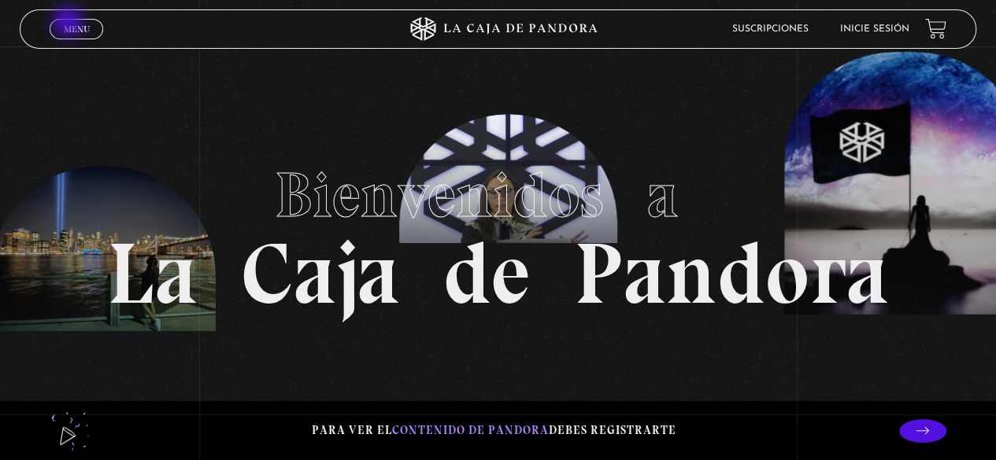
click at [69, 24] on span "Menu" at bounding box center [77, 28] width 26 height 9
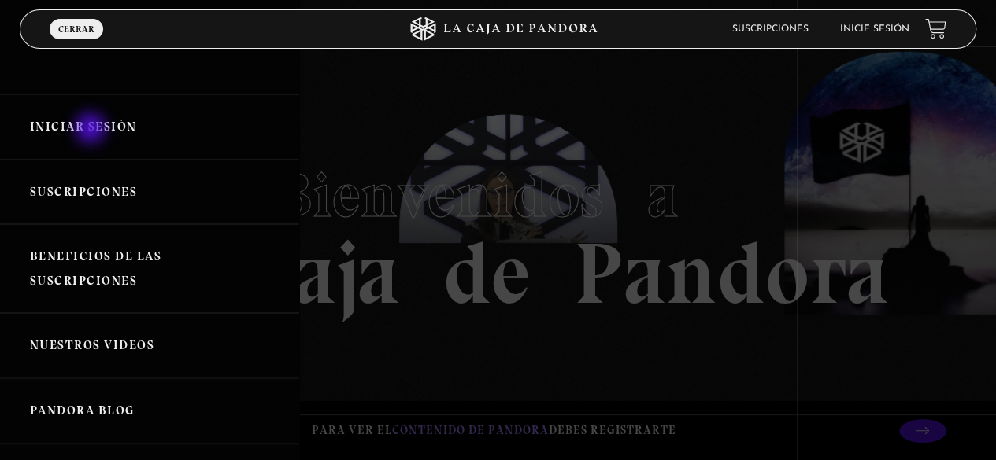
click at [92, 130] on link "Iniciar Sesión" at bounding box center [149, 126] width 299 height 65
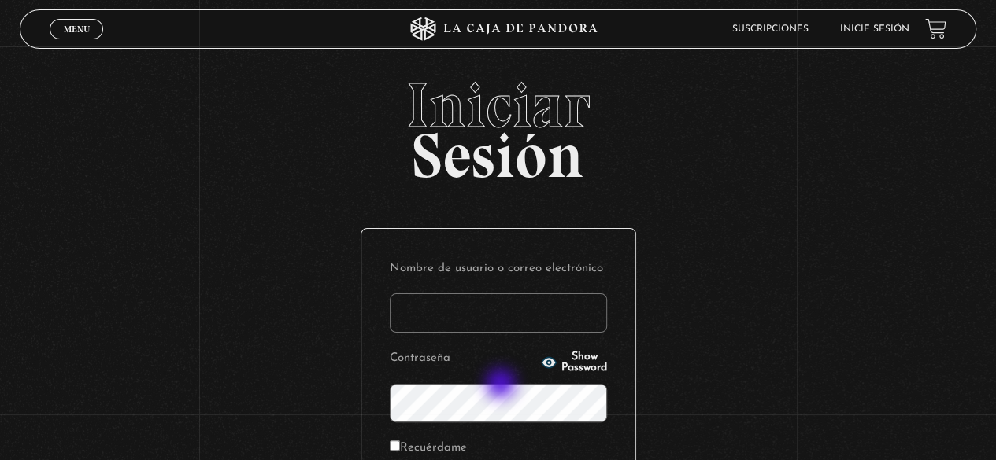
scroll to position [157, 0]
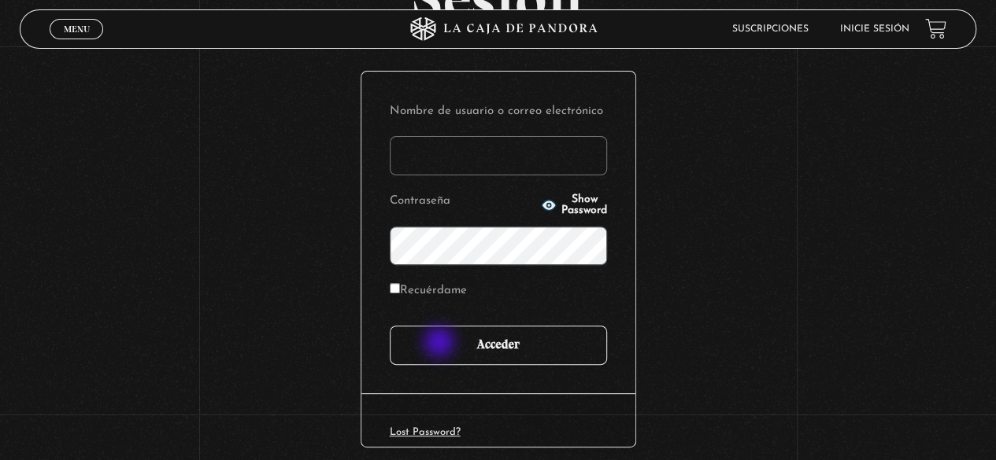
type input "kathyguevarat@gmail.com"
click at [441, 344] on input "Acceder" at bounding box center [498, 345] width 217 height 39
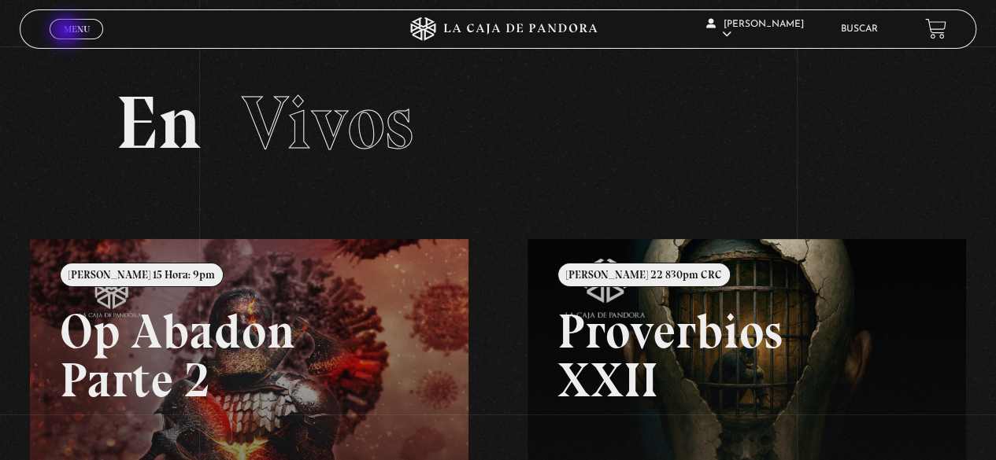
click at [68, 32] on span "Menu" at bounding box center [77, 28] width 26 height 9
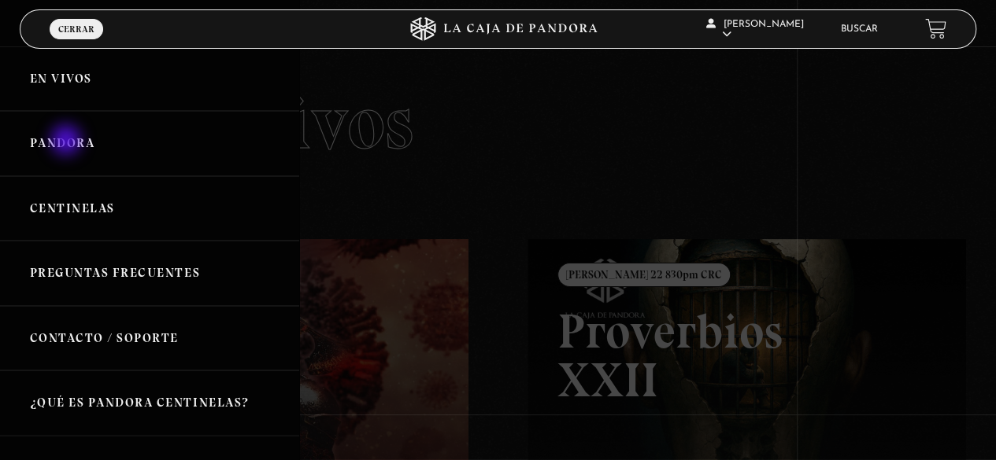
click at [68, 142] on link "Pandora" at bounding box center [149, 143] width 299 height 65
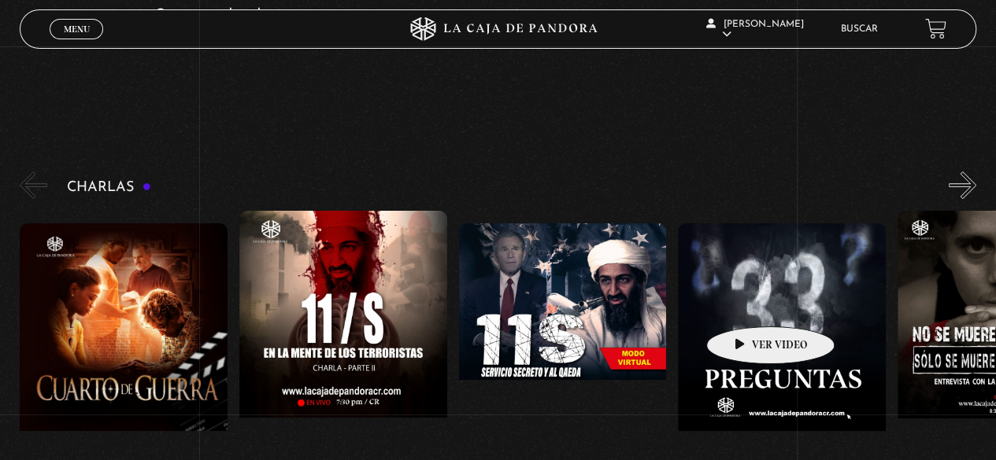
scroll to position [0, 548]
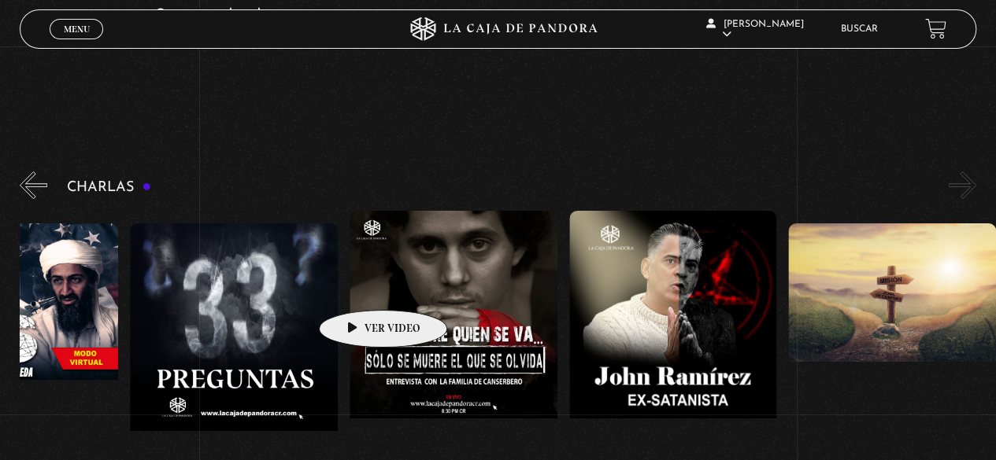
drag, startPoint x: 738, startPoint y: 305, endPoint x: 113, endPoint y: 278, distance: 625.5
click at [131, 281] on figure at bounding box center [234, 365] width 208 height 283
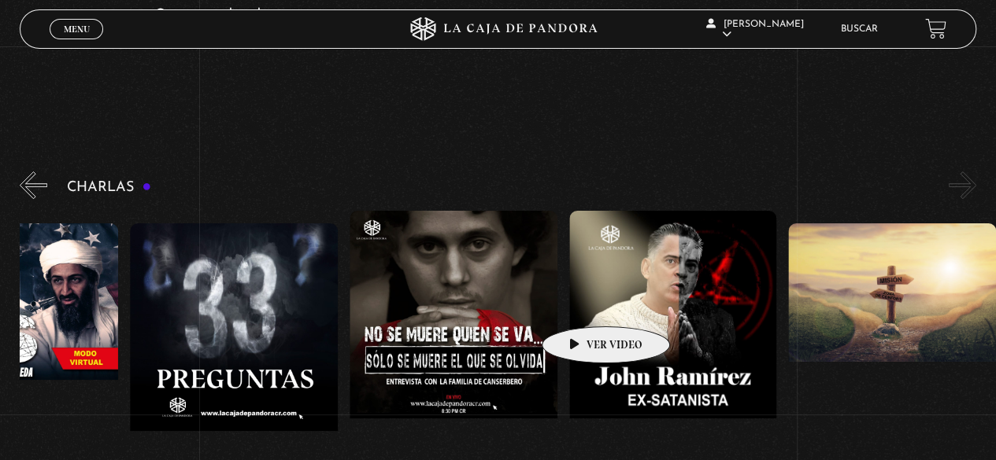
drag, startPoint x: 762, startPoint y: 303, endPoint x: 375, endPoint y: 299, distance: 387.3
click at [366, 301] on div "Cuarto de Guerra 11S En la Mente de los Terroristas 11S Servicio Secreto Parte …" at bounding box center [240, 381] width 1536 height 341
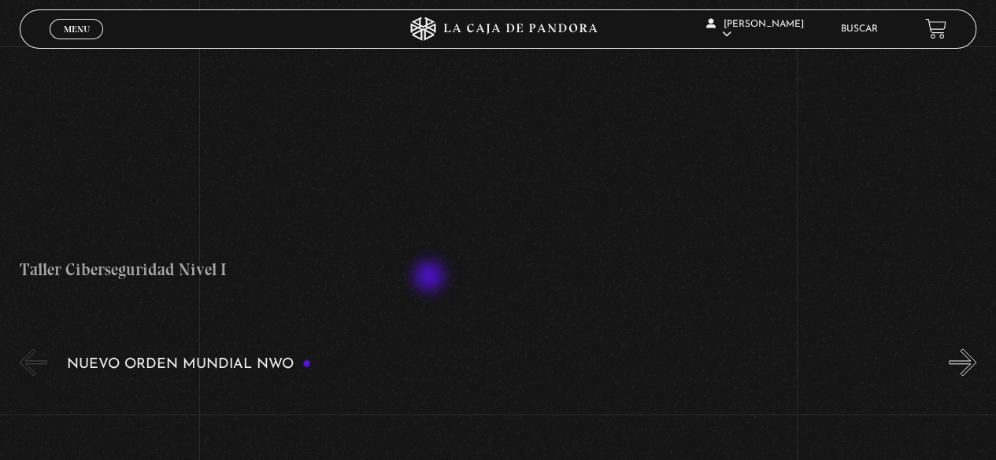
scroll to position [1023, 0]
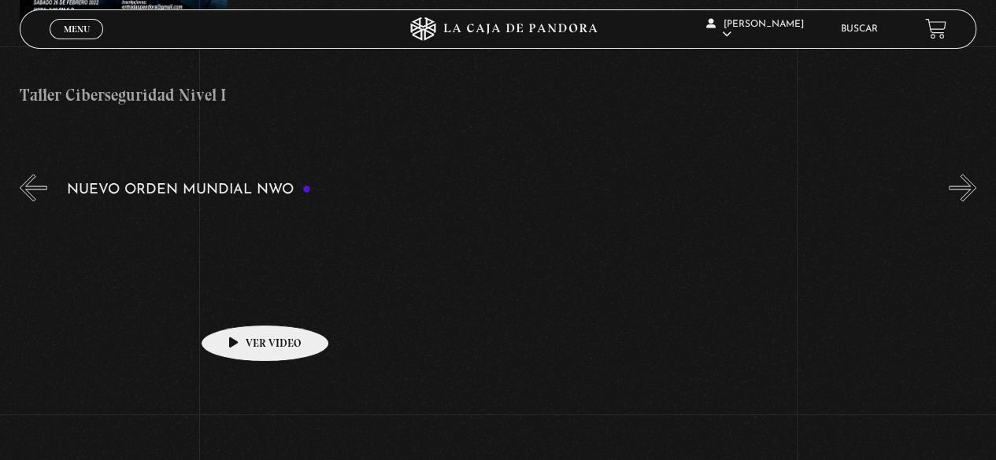
drag, startPoint x: 513, startPoint y: 300, endPoint x: 342, endPoint y: 301, distance: 171.6
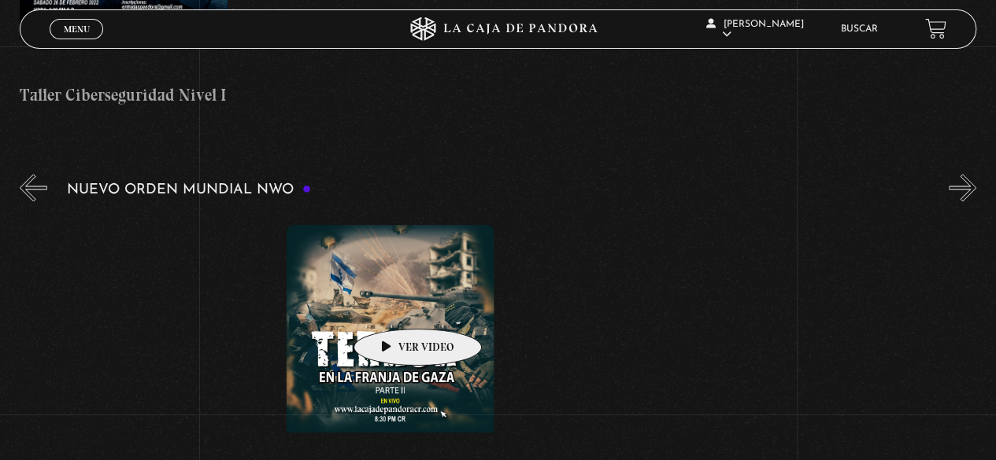
drag, startPoint x: 375, startPoint y: 305, endPoint x: 344, endPoint y: 301, distance: 30.9
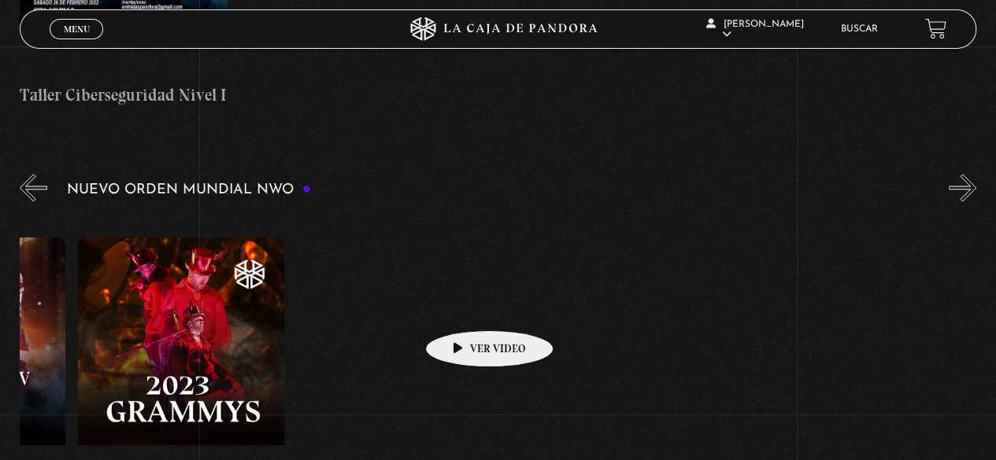
drag, startPoint x: 423, startPoint y: 307, endPoint x: 268, endPoint y: 300, distance: 156.0
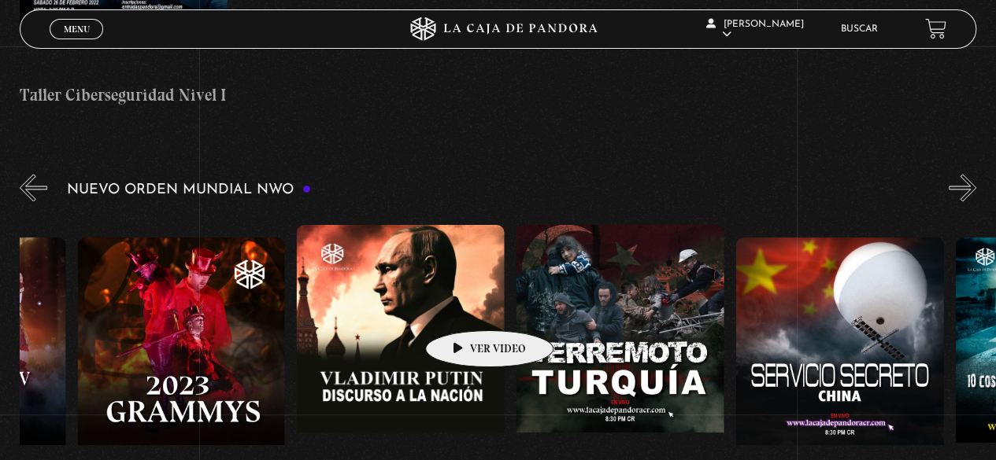
click at [209, 307] on div "Células Durmientes Pandora News: Israel vrs Irán Parte I Pandora News: Israel v…" at bounding box center [845, 396] width 16888 height 366
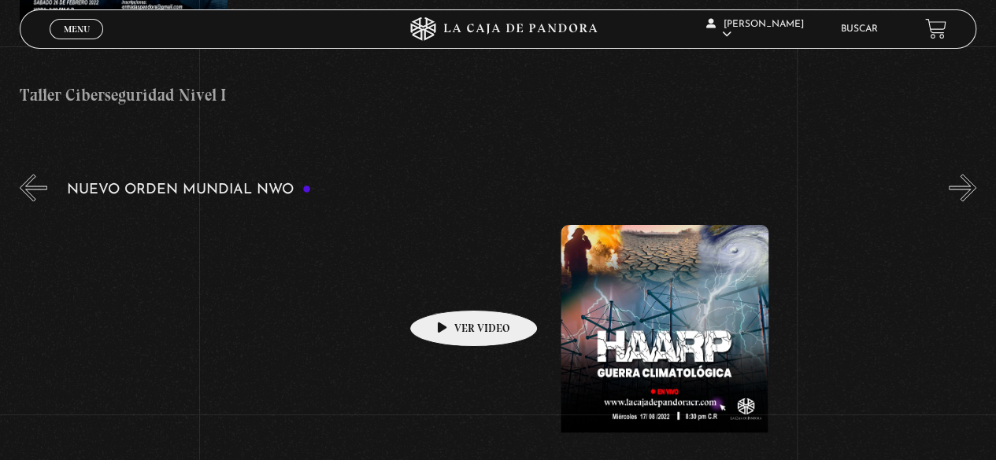
drag, startPoint x: 792, startPoint y: 287, endPoint x: 408, endPoint y: 291, distance: 384.1
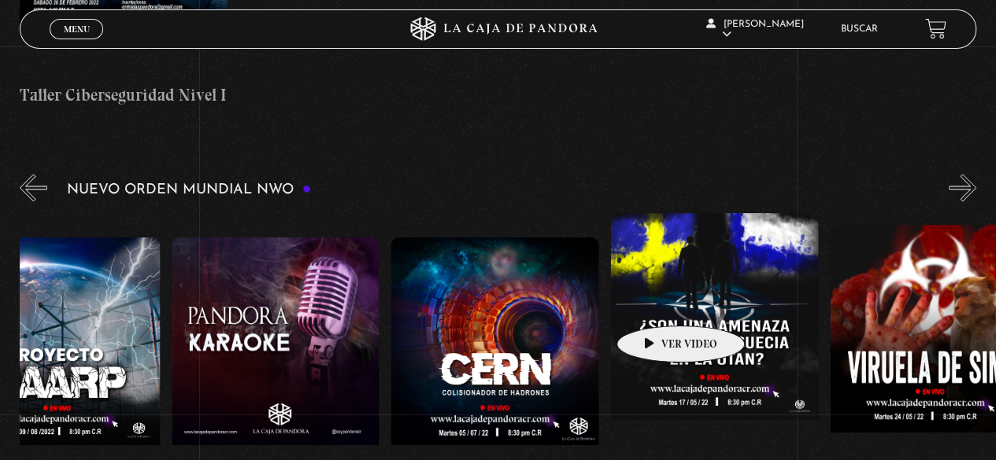
scroll to position [0, 11113]
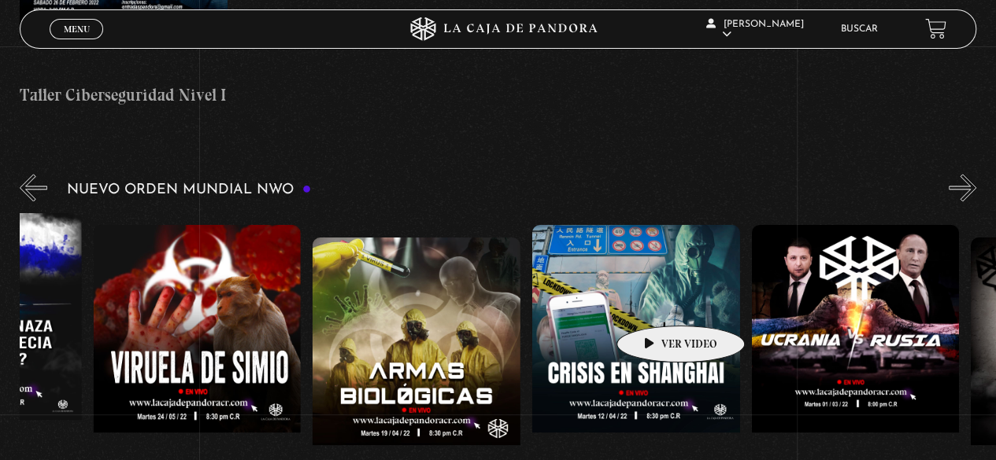
drag, startPoint x: 770, startPoint y: 300, endPoint x: 501, endPoint y: 309, distance: 269.3
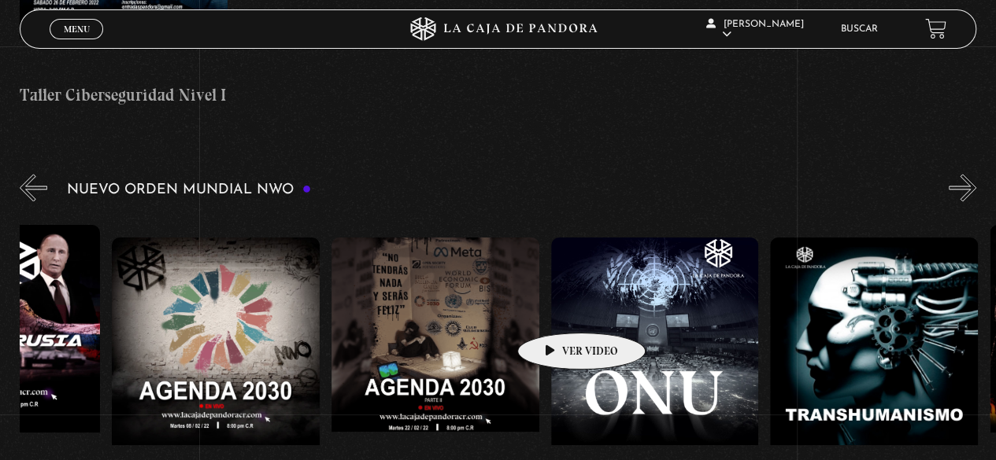
scroll to position [0, 12192]
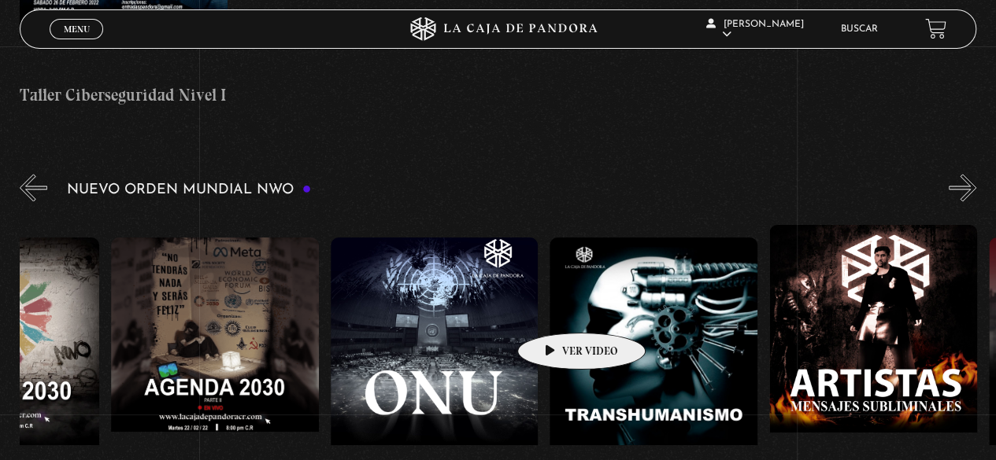
drag, startPoint x: 727, startPoint y: 302, endPoint x: 512, endPoint y: 309, distance: 215.8
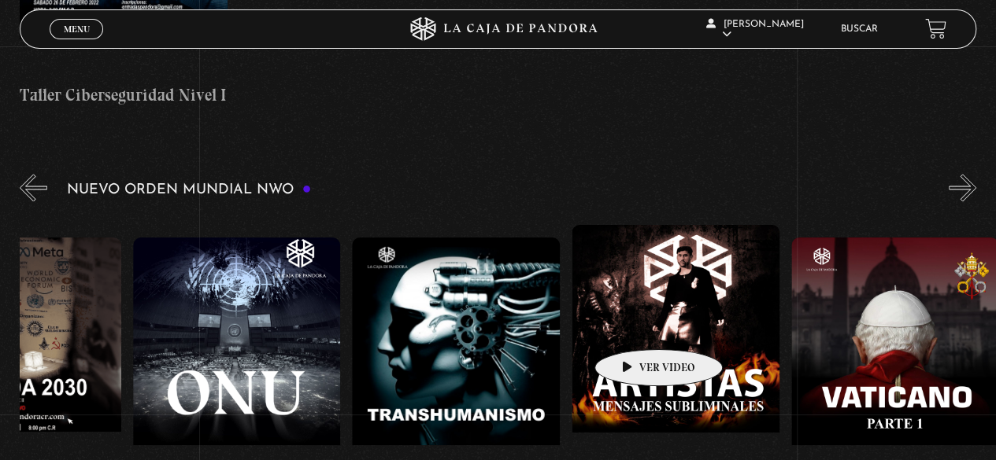
scroll to position [0, 12402]
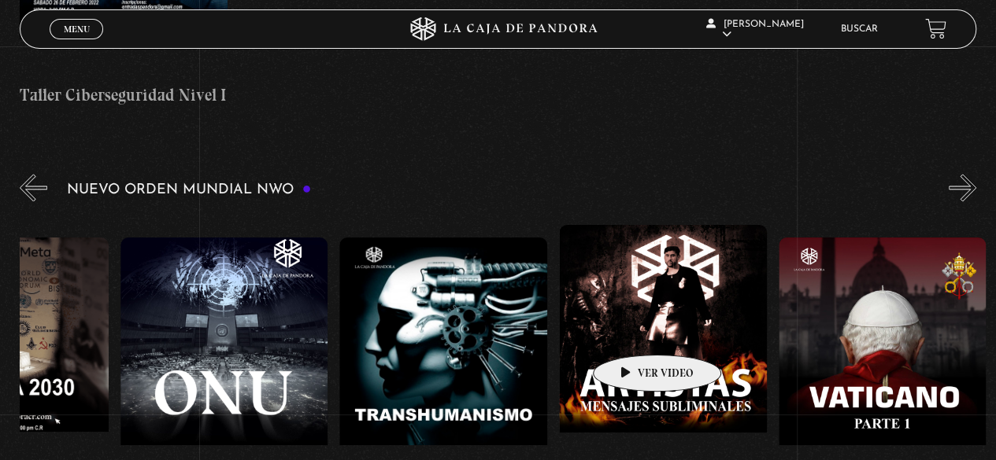
drag, startPoint x: 666, startPoint y: 322, endPoint x: 632, endPoint y: 331, distance: 35.1
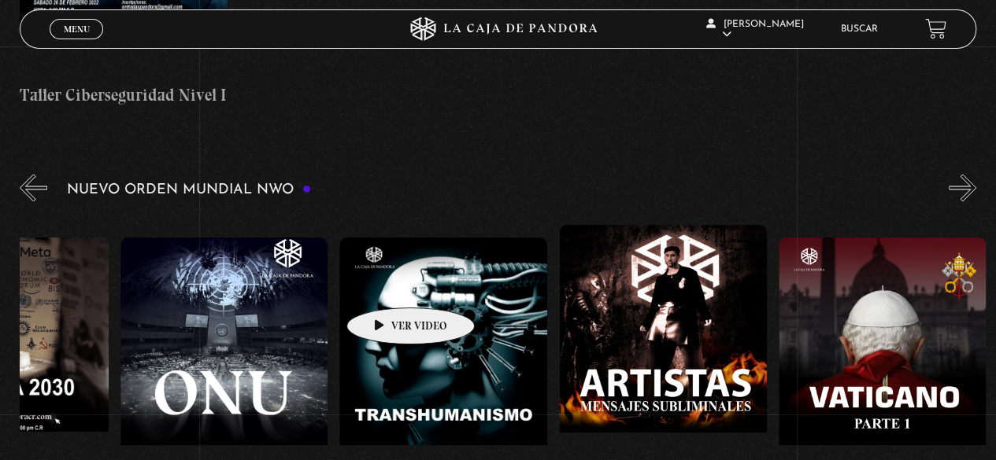
click at [386, 284] on figure at bounding box center [443, 379] width 208 height 283
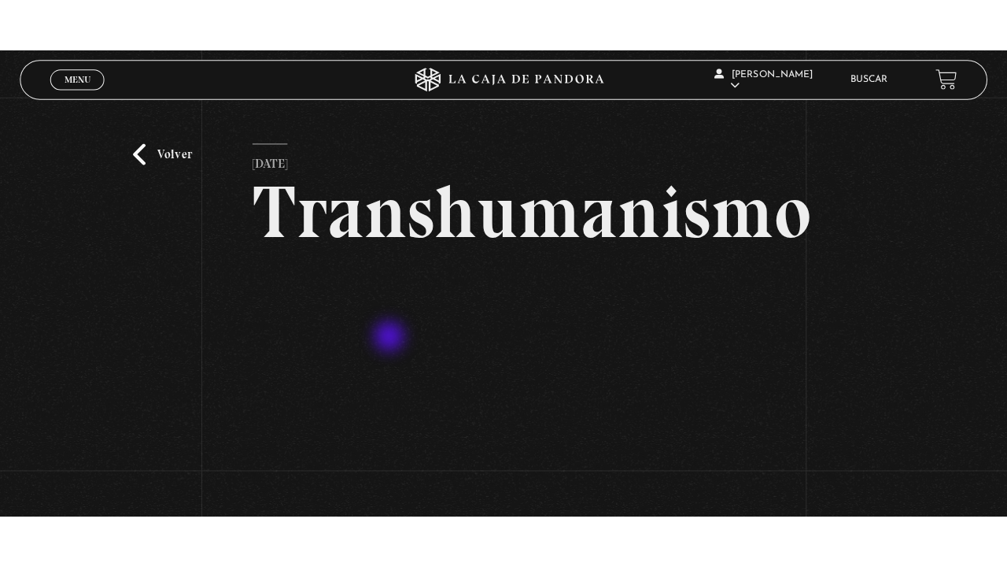
scroll to position [79, 0]
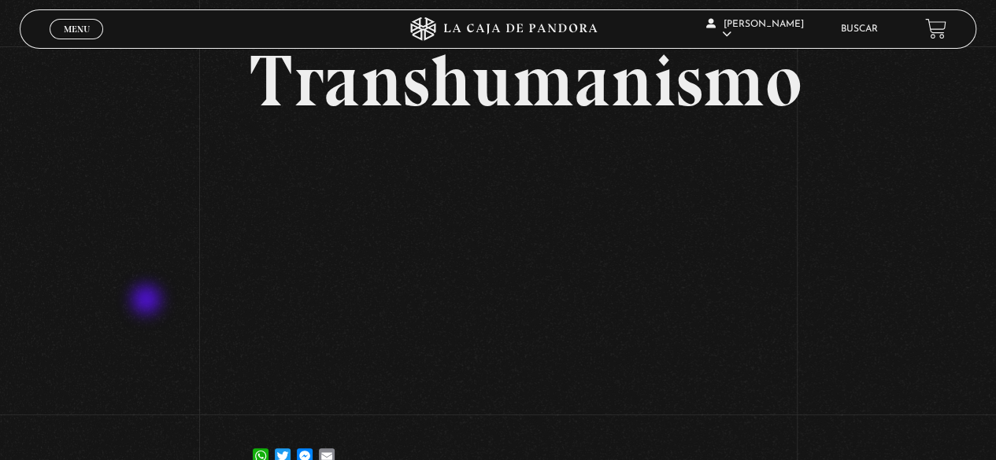
click at [151, 299] on div "Volver [DATE] Transhumanismo WhatsApp Twitter Messenger Email" at bounding box center [498, 231] width 996 height 526
